Goal: Information Seeking & Learning: Learn about a topic

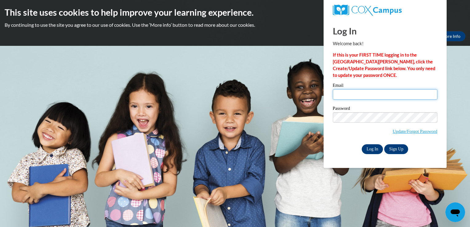
type input "scollins.sc06@gmail.com"
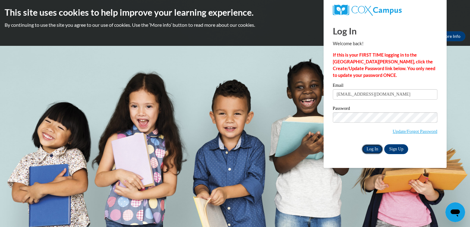
click at [369, 151] on input "Log In" at bounding box center [373, 149] width 22 height 10
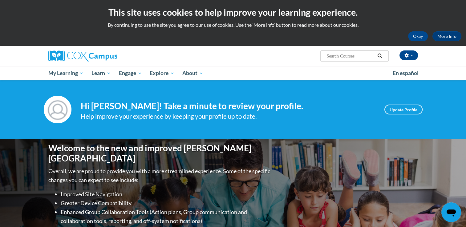
scroll to position [16, 0]
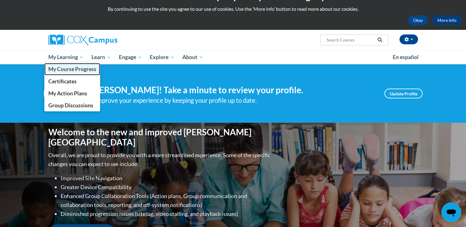
click at [75, 73] on link "My Course Progress" at bounding box center [72, 69] width 56 height 12
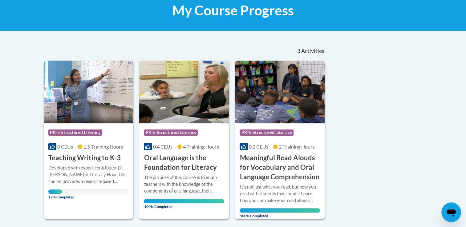
scroll to position [107, 0]
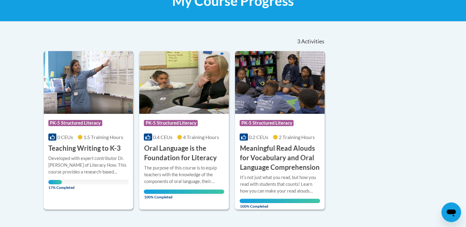
click at [87, 150] on h3 "Teaching Writing to K-3" at bounding box center [84, 149] width 72 height 10
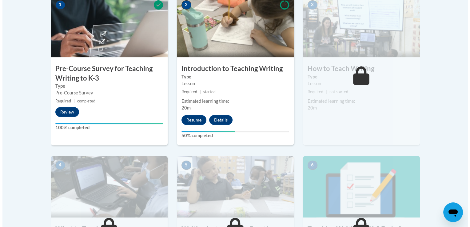
scroll to position [245, 0]
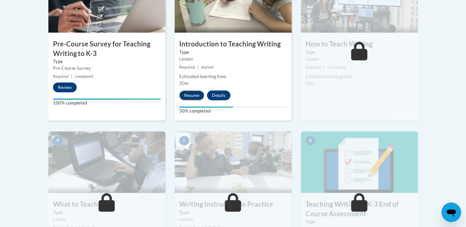
click at [195, 94] on button "Resume" at bounding box center [191, 95] width 25 height 10
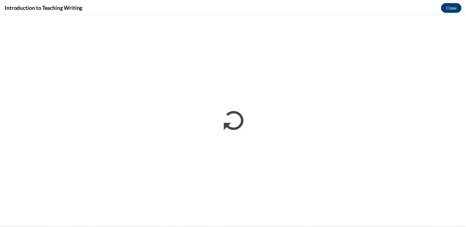
scroll to position [0, 0]
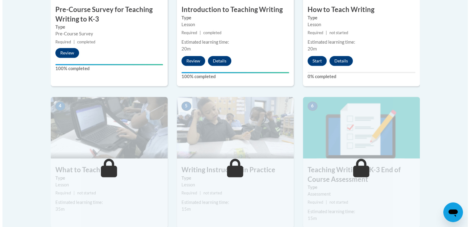
scroll to position [279, 0]
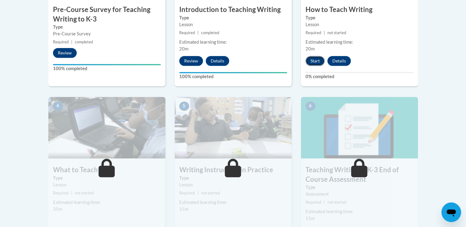
click at [316, 60] on button "Start" at bounding box center [314, 61] width 19 height 10
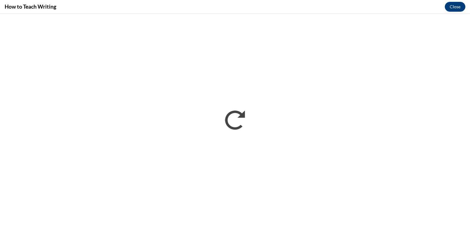
scroll to position [0, 0]
